Goal: Task Accomplishment & Management: Manage account settings

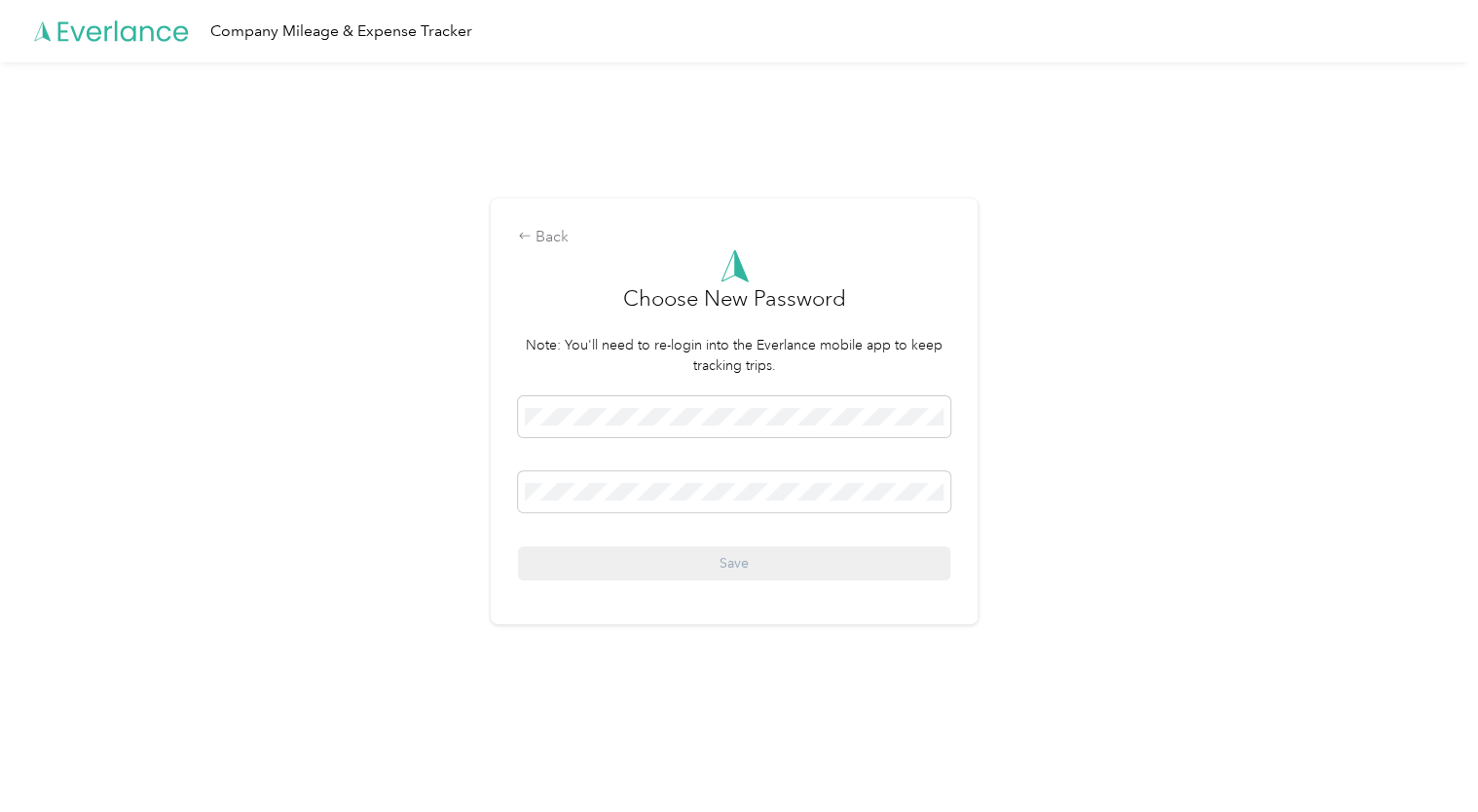
click at [471, 442] on div "Back Choose New Password Note: You'll need to re-login into the Everlance mobil…" at bounding box center [734, 420] width 1468 height 715
click at [742, 430] on span at bounding box center [734, 417] width 432 height 41
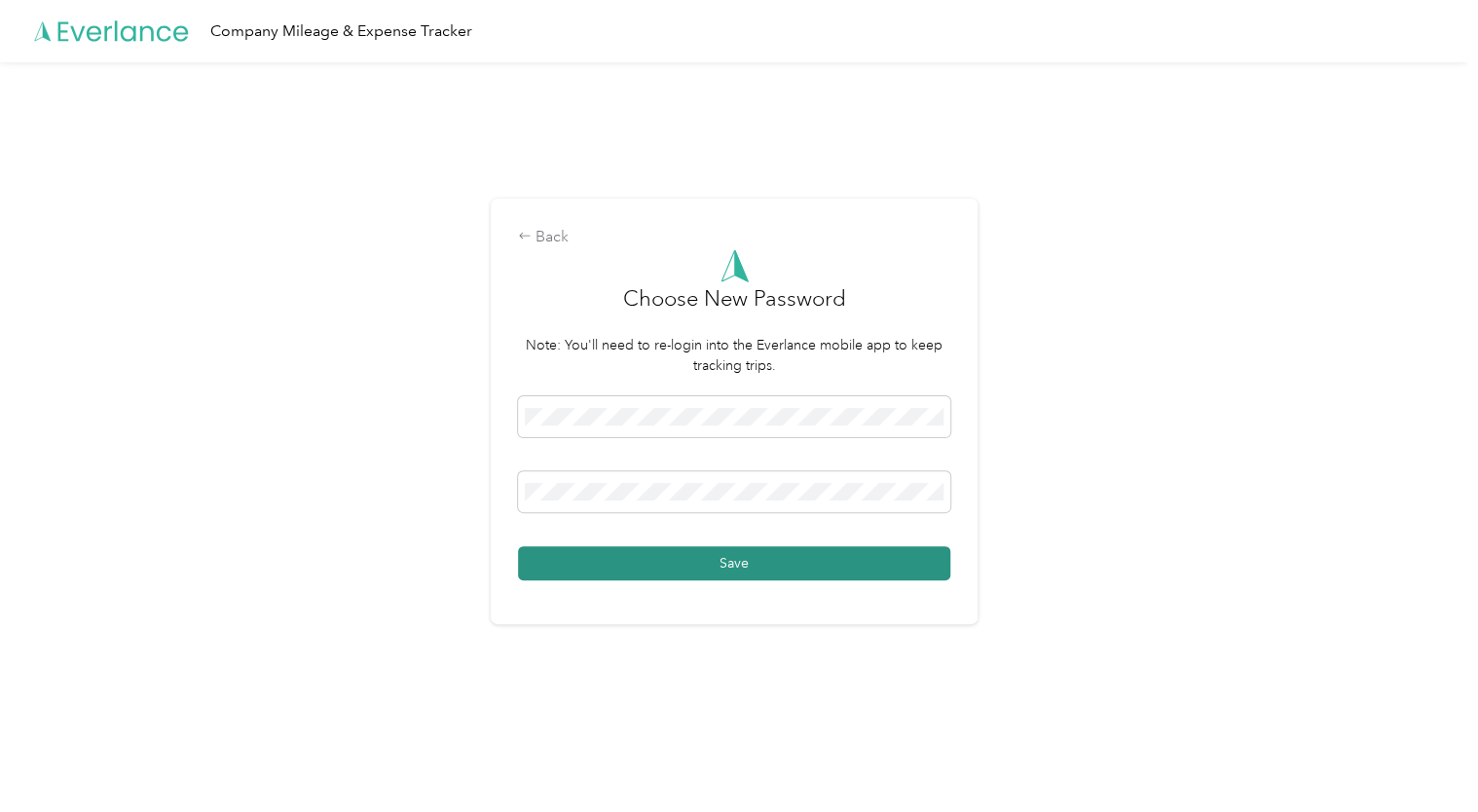
click at [743, 554] on button "Save" at bounding box center [734, 563] width 432 height 34
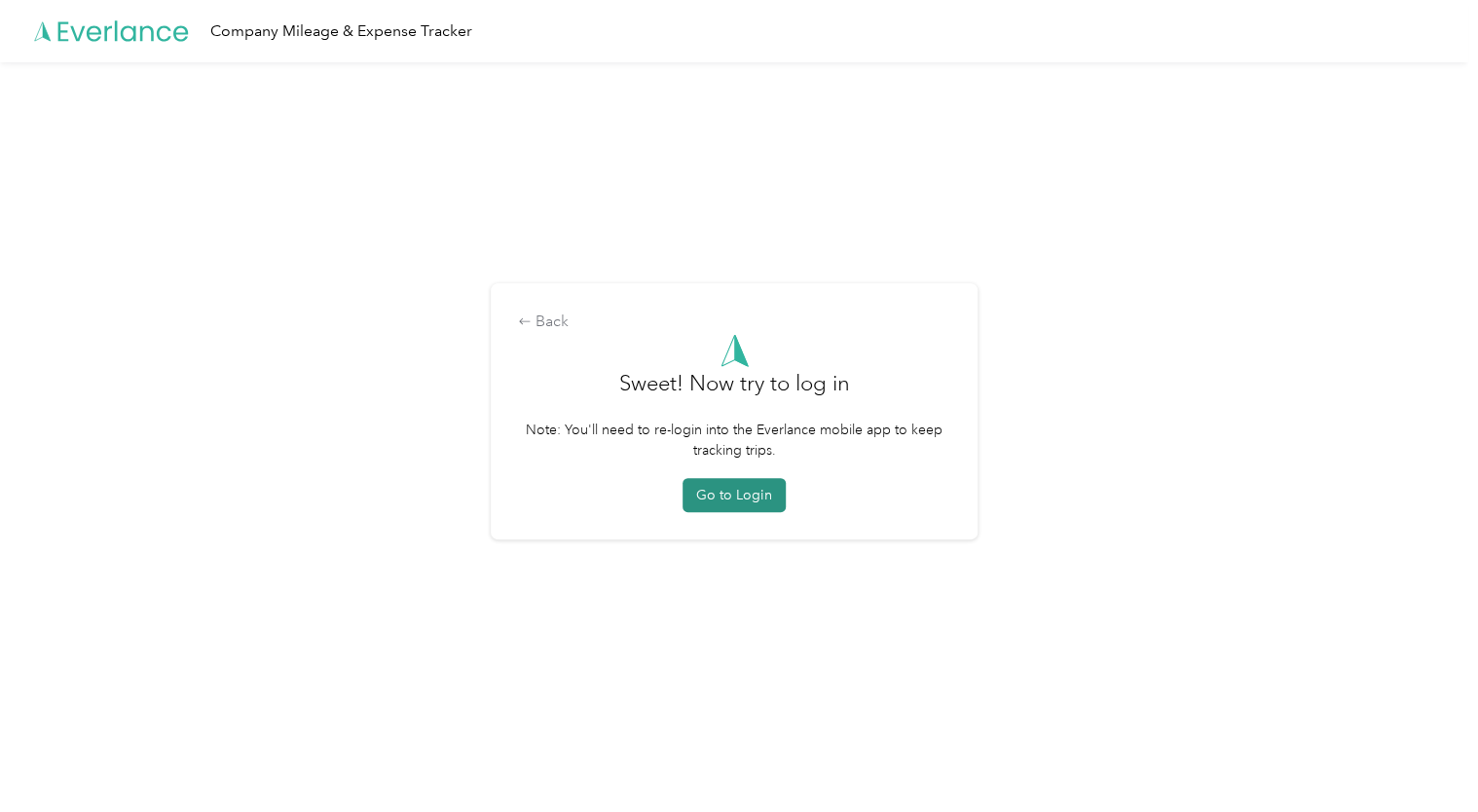
click at [746, 504] on button "Go to Login" at bounding box center [734, 495] width 103 height 34
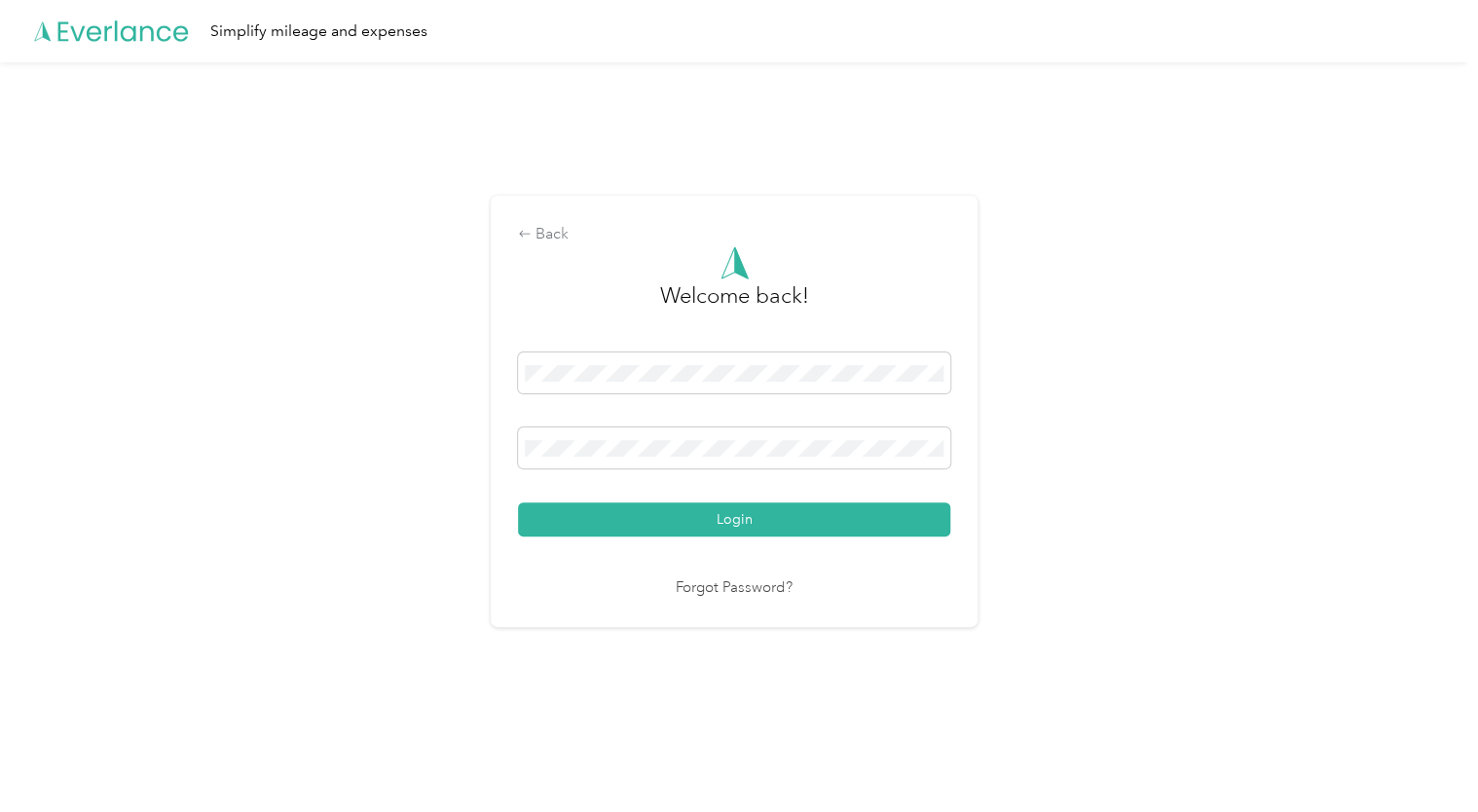
click at [745, 346] on form "Welcome back! Login" at bounding box center [734, 391] width 432 height 290
click at [518, 502] on button "Login" at bounding box center [734, 519] width 432 height 34
